Goal: Task Accomplishment & Management: Manage account settings

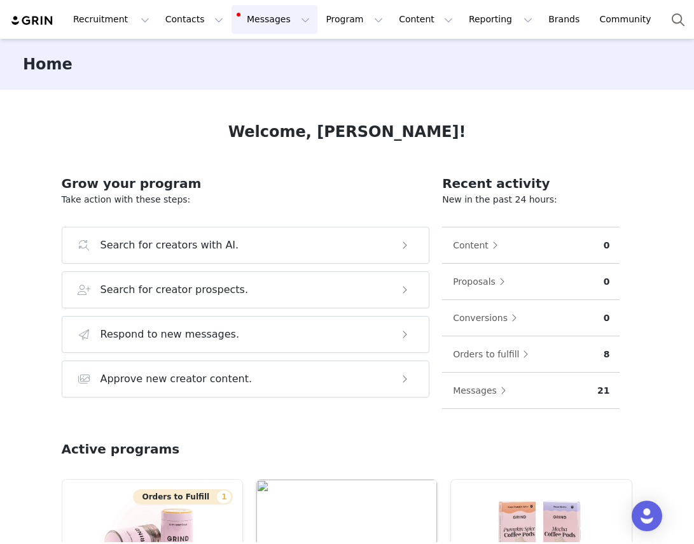
click at [274, 24] on button "Messages Messages" at bounding box center [275, 19] width 86 height 29
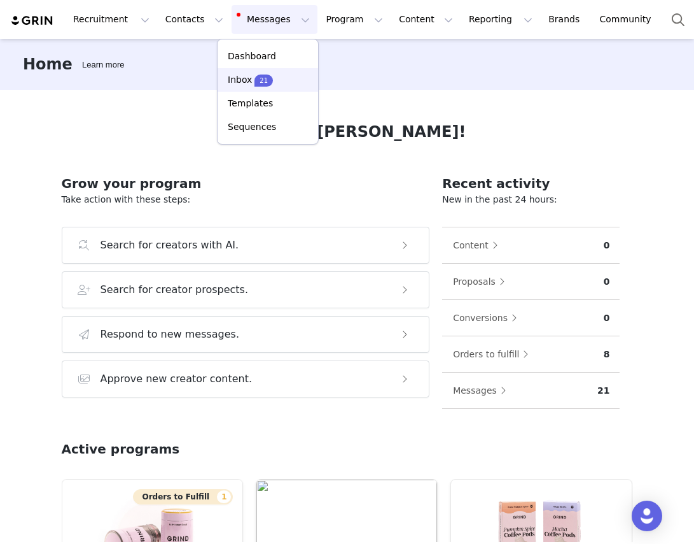
click at [249, 76] on p "Inbox" at bounding box center [240, 79] width 24 height 13
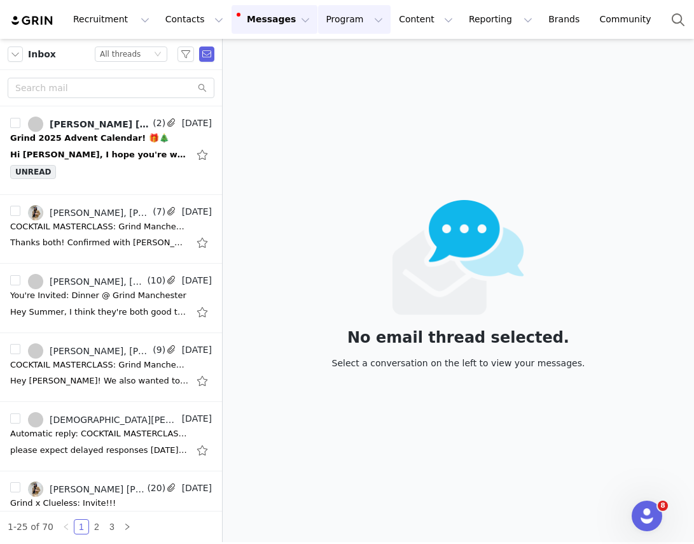
click at [349, 17] on button "Program Program" at bounding box center [354, 19] width 73 height 29
click at [325, 55] on p "Activations" at bounding box center [333, 56] width 49 height 13
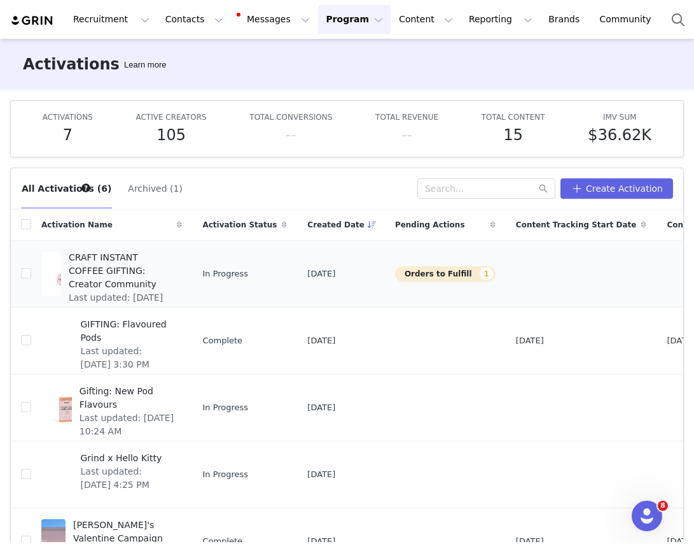
click at [395, 270] on button "Orders to Fulfill 1" at bounding box center [445, 273] width 101 height 15
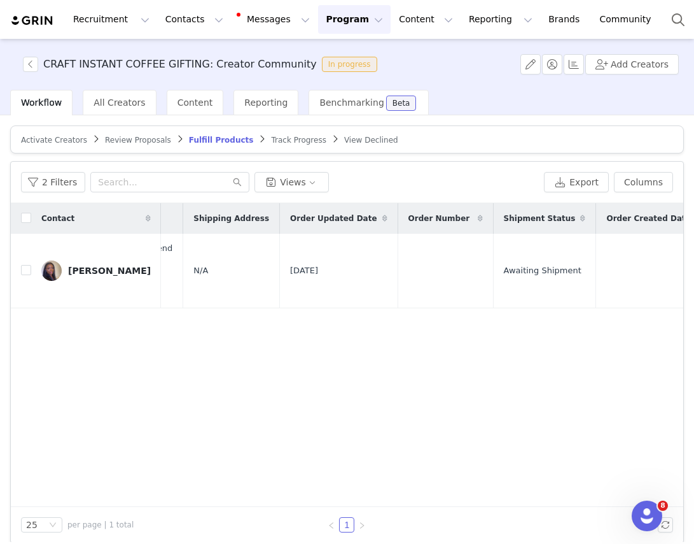
scroll to position [0, 647]
click at [524, 272] on button "button" at bounding box center [522, 270] width 15 height 15
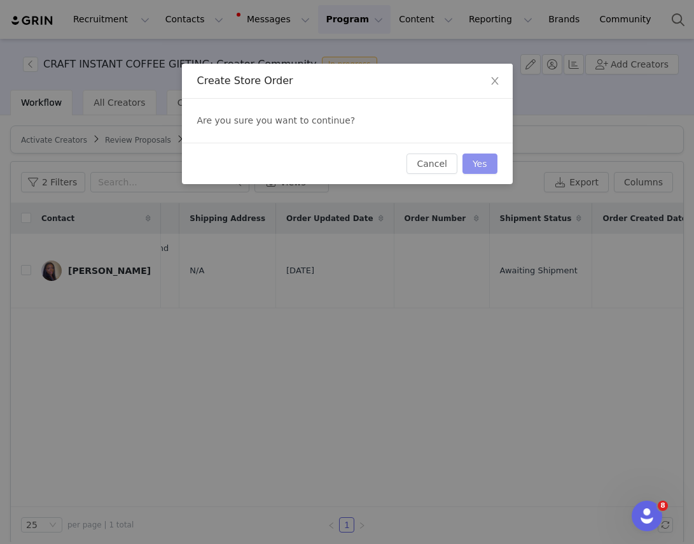
click at [487, 169] on button "Yes" at bounding box center [480, 163] width 35 height 20
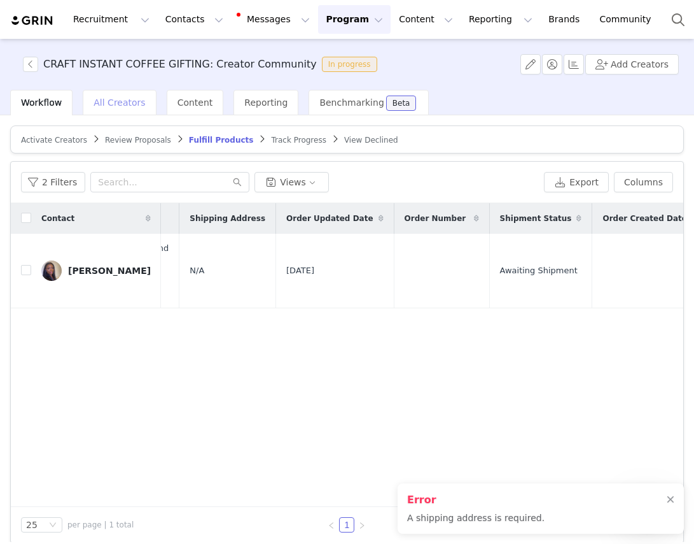
click at [111, 105] on span "All Creators" at bounding box center [120, 102] width 52 height 10
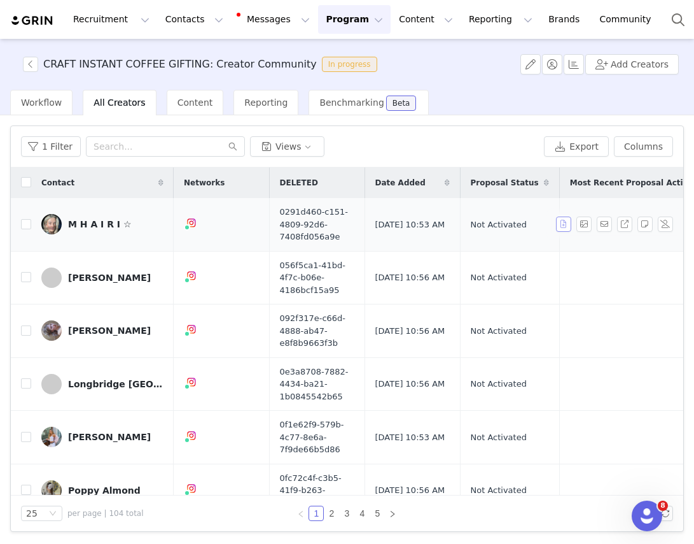
click at [560, 227] on button "button" at bounding box center [563, 223] width 15 height 15
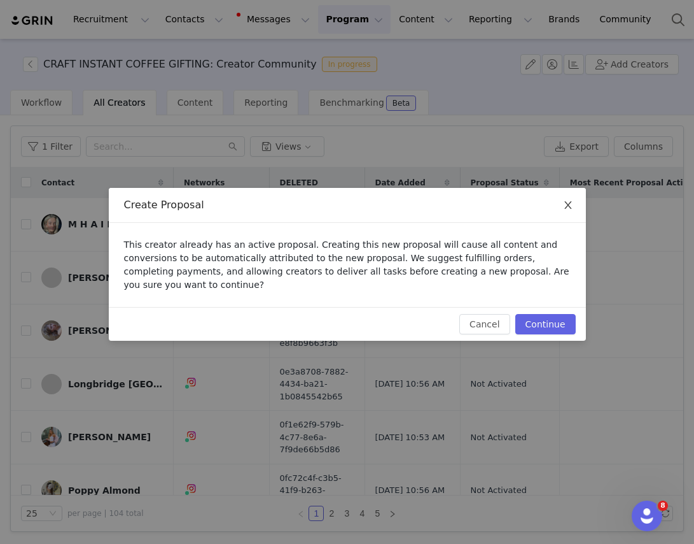
click at [569, 206] on icon "icon: close" at bounding box center [568, 205] width 7 height 8
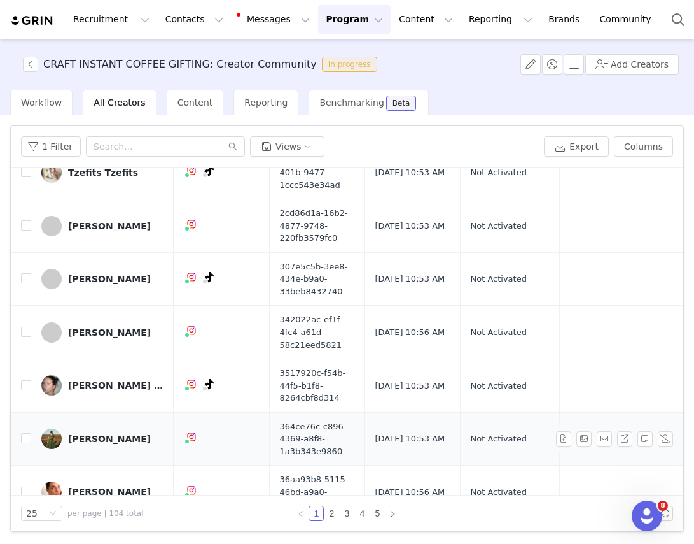
scroll to position [1032, 0]
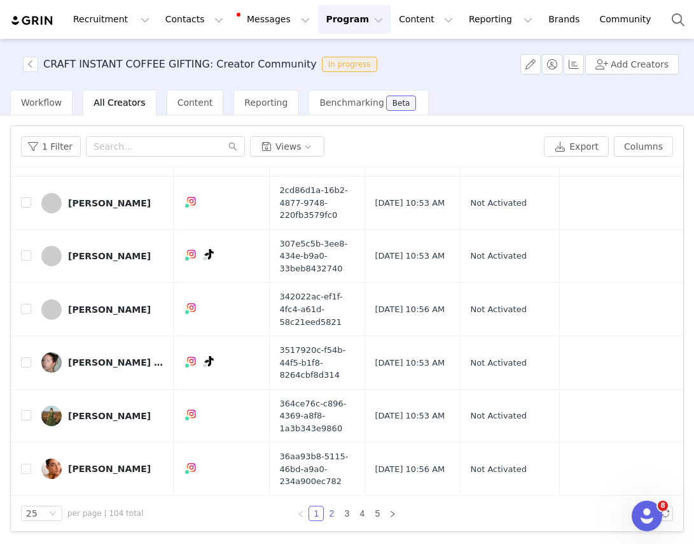
click at [327, 518] on link "2" at bounding box center [332, 513] width 14 height 14
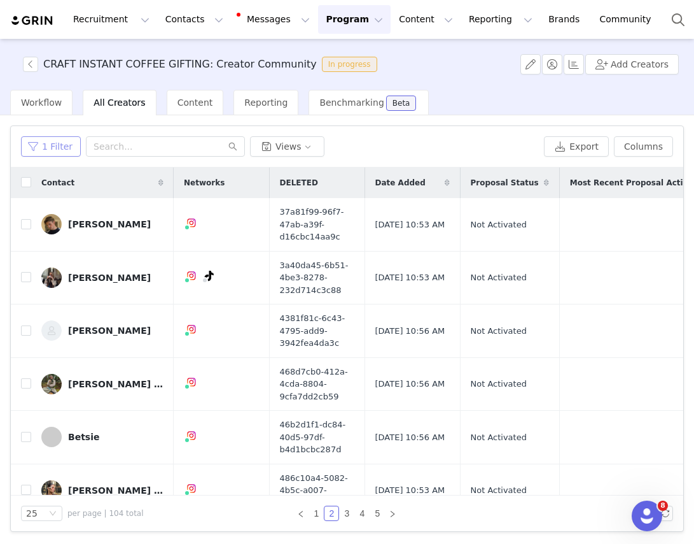
click at [70, 155] on button "1 Filter" at bounding box center [51, 146] width 60 height 20
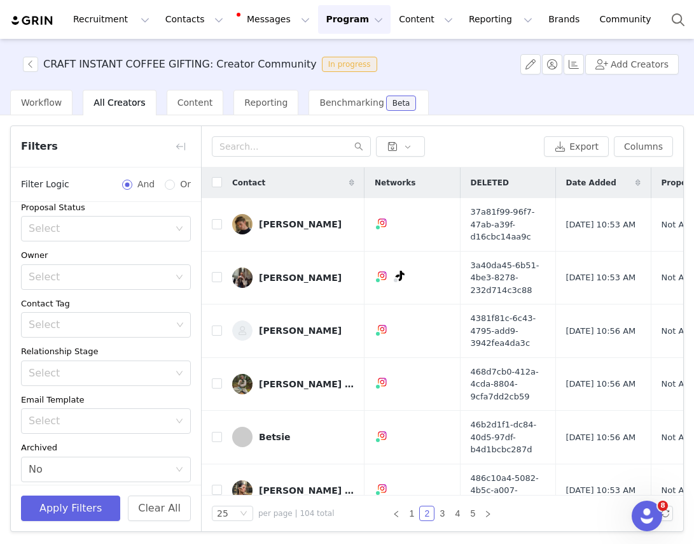
scroll to position [66, 0]
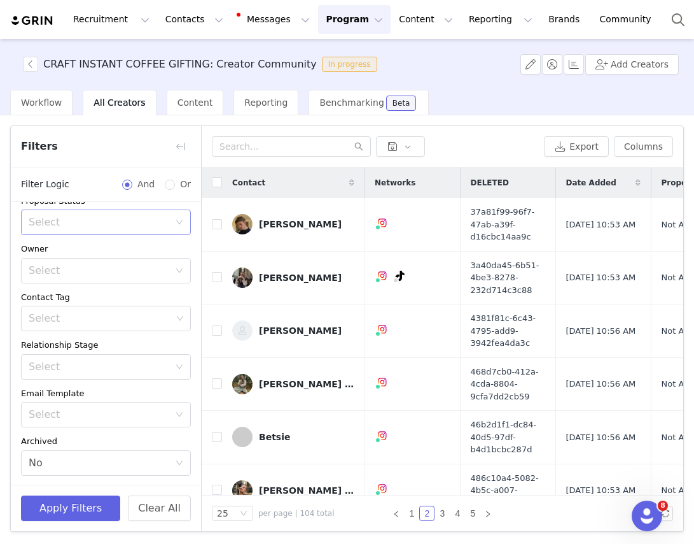
click at [153, 221] on div "Select" at bounding box center [99, 222] width 141 height 13
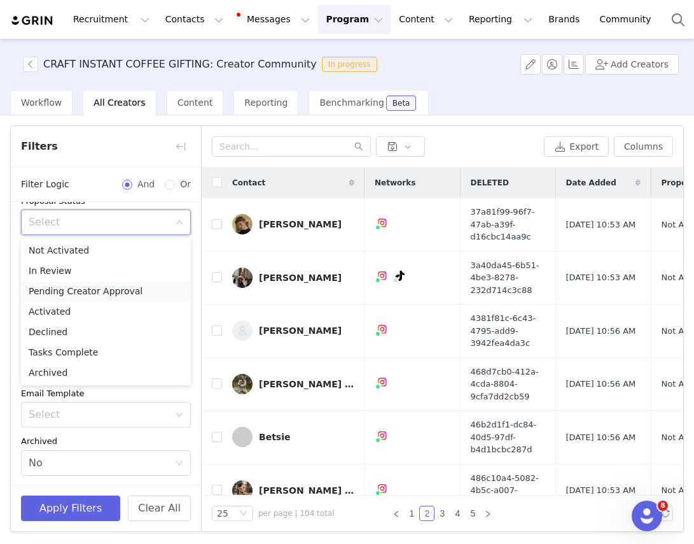
click at [112, 294] on li "Pending Creator Approval" at bounding box center [106, 291] width 170 height 20
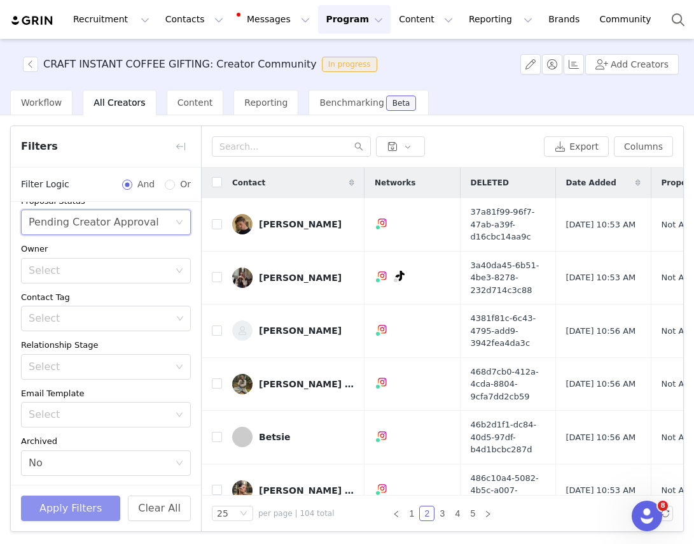
click at [67, 506] on button "Apply Filters" at bounding box center [70, 507] width 99 height 25
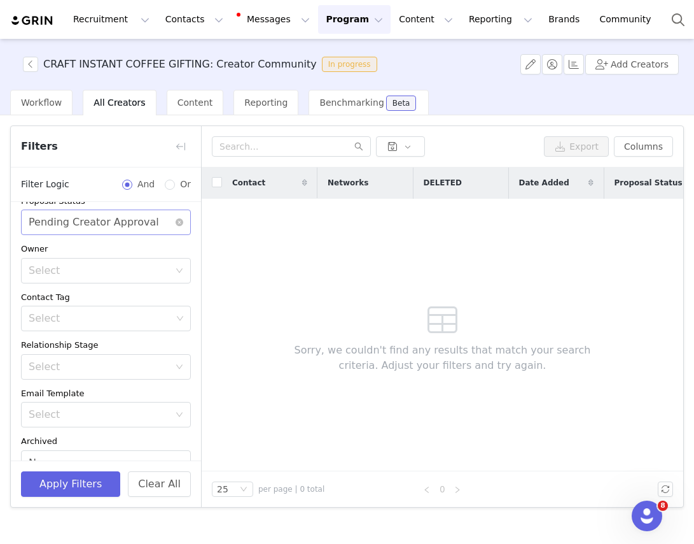
click at [109, 228] on div "Pending Creator Approval" at bounding box center [94, 222] width 130 height 24
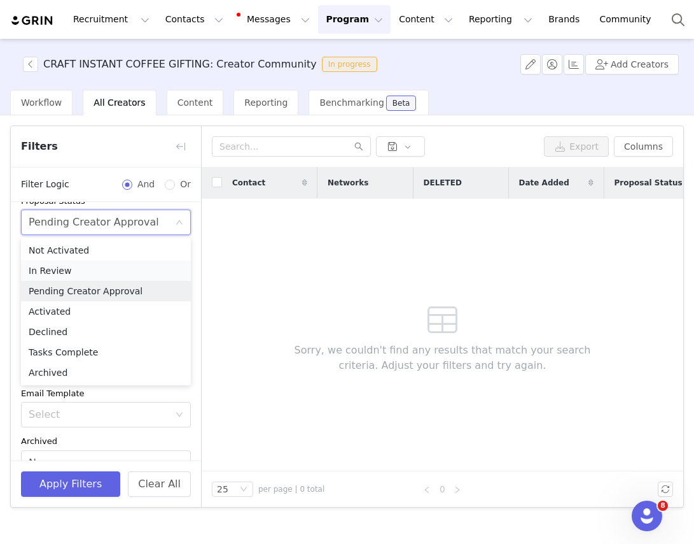
click at [88, 274] on li "In Review" at bounding box center [106, 270] width 170 height 20
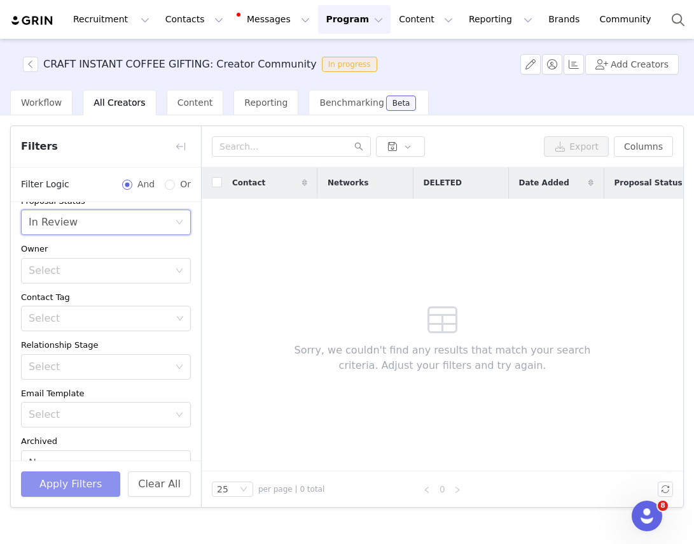
click at [87, 482] on button "Apply Filters" at bounding box center [70, 483] width 99 height 25
click at [176, 225] on icon "icon: close-circle" at bounding box center [180, 222] width 8 height 8
click at [171, 220] on div "Select" at bounding box center [102, 222] width 146 height 24
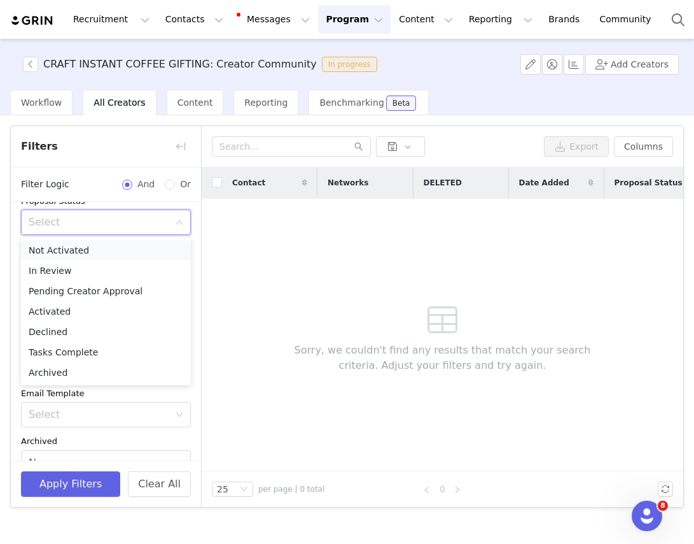
click at [142, 252] on li "Not Activated" at bounding box center [106, 250] width 170 height 20
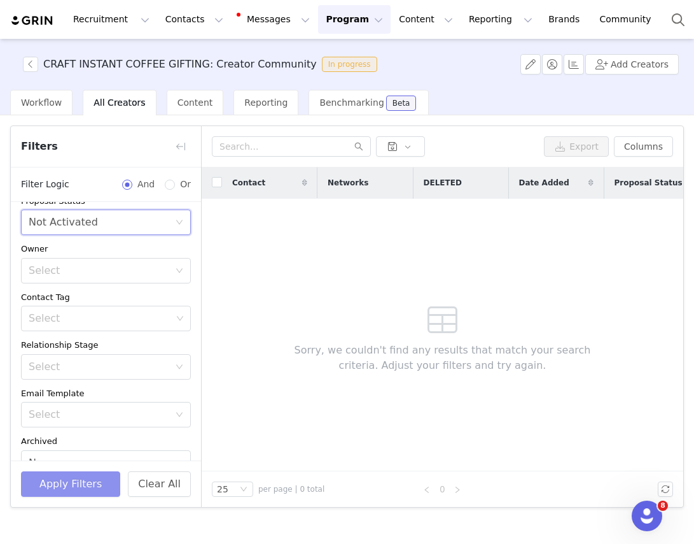
click at [79, 479] on button "Apply Filters" at bounding box center [70, 483] width 99 height 25
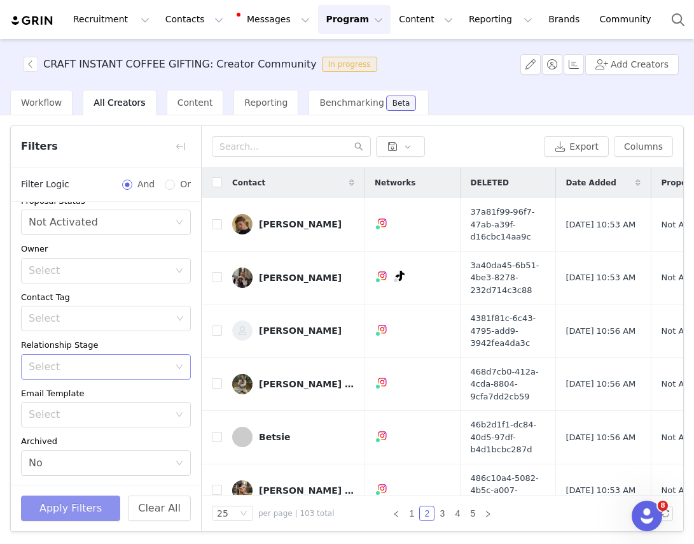
click at [125, 367] on div "Select" at bounding box center [99, 366] width 141 height 13
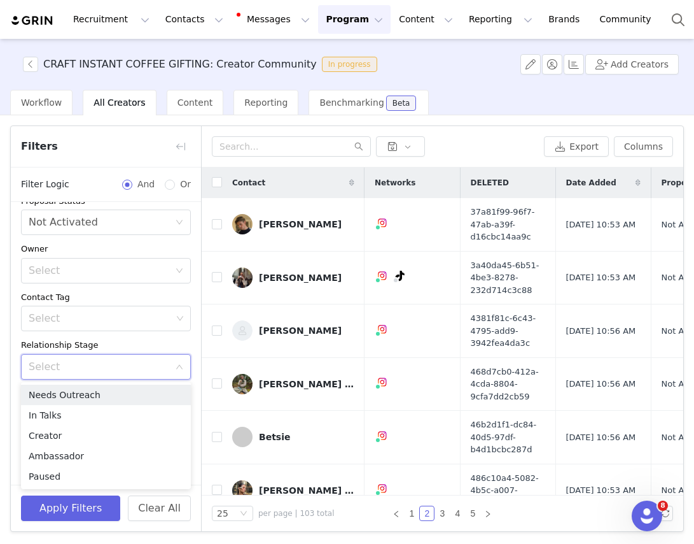
click at [125, 367] on div "Select" at bounding box center [99, 366] width 141 height 13
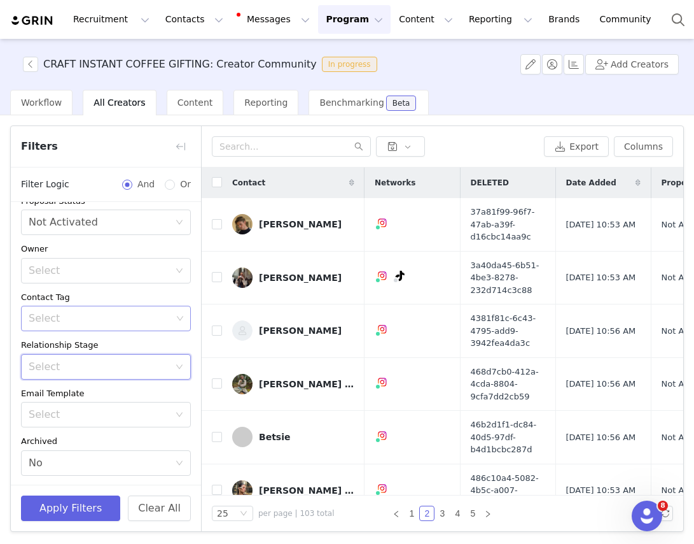
click at [123, 323] on div "Select" at bounding box center [100, 318] width 143 height 13
click at [122, 424] on div "Select" at bounding box center [102, 414] width 146 height 24
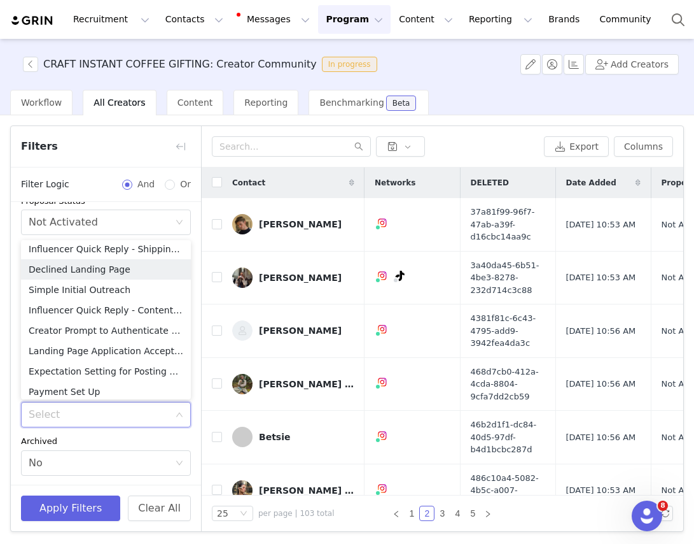
scroll to position [220, 0]
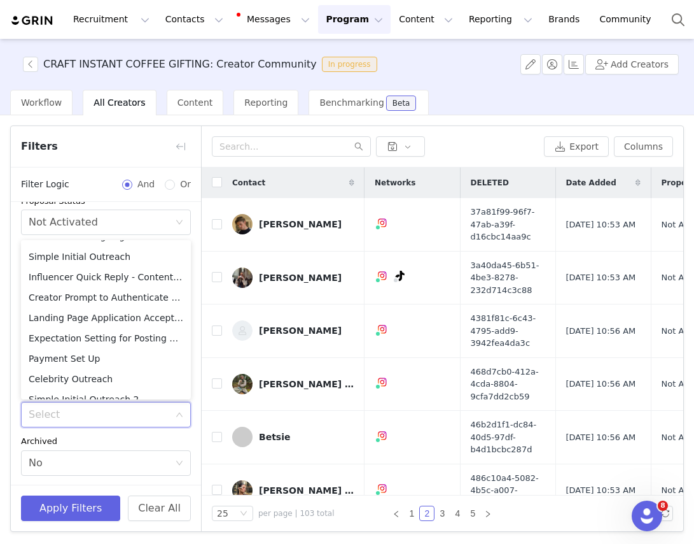
click at [160, 416] on div "Select" at bounding box center [99, 414] width 141 height 13
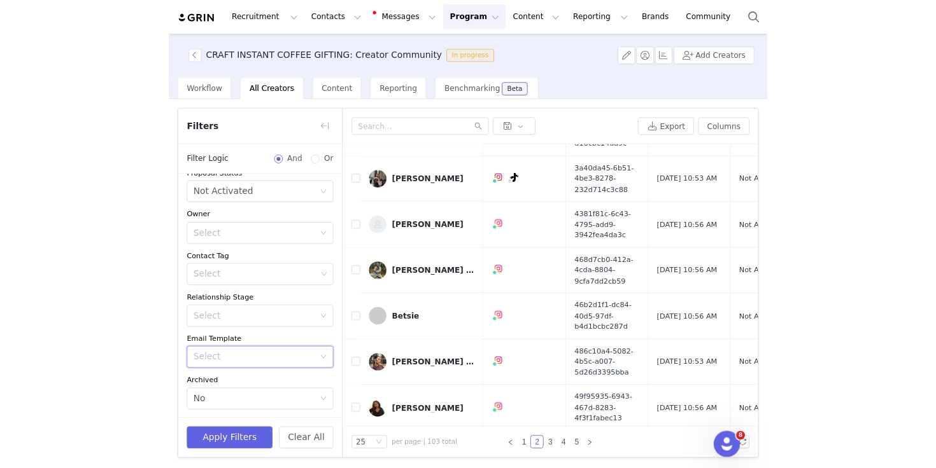
scroll to position [66, 0]
